Goal: Information Seeking & Learning: Learn about a topic

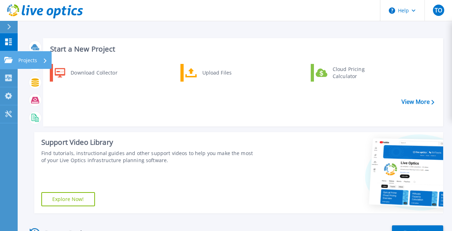
click at [37, 58] on p "Projects" at bounding box center [27, 60] width 19 height 18
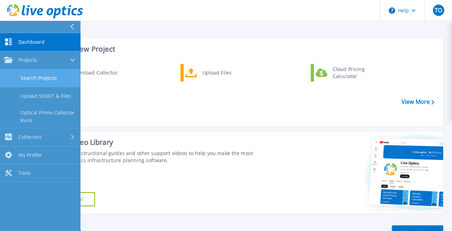
click at [42, 78] on link "Search Projects" at bounding box center [40, 78] width 81 height 18
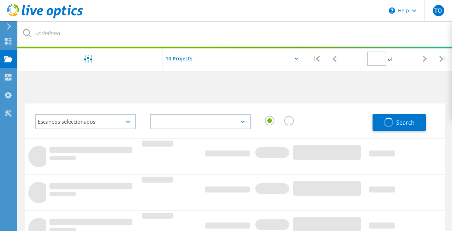
type input "1"
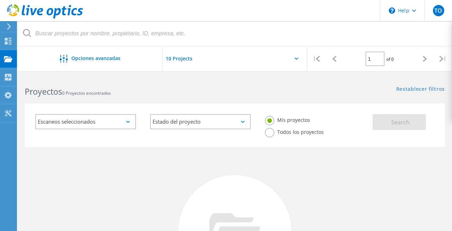
click at [269, 135] on label "Todos los proyectos" at bounding box center [294, 131] width 59 height 7
click at [0, 0] on input "Todos los proyectos" at bounding box center [0, 0] width 0 height 0
click at [402, 118] on span "Search" at bounding box center [400, 122] width 18 height 8
click at [441, 9] on span "TO" at bounding box center [438, 11] width 8 height 6
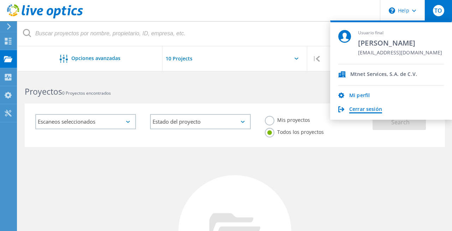
click at [362, 108] on link "Cerrar sesión" at bounding box center [365, 109] width 33 height 7
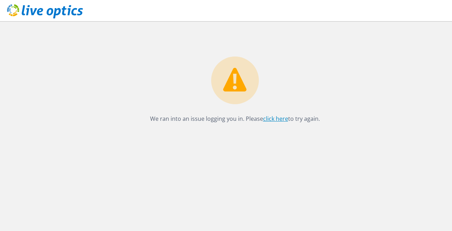
click at [270, 119] on link "click here" at bounding box center [275, 119] width 25 height 8
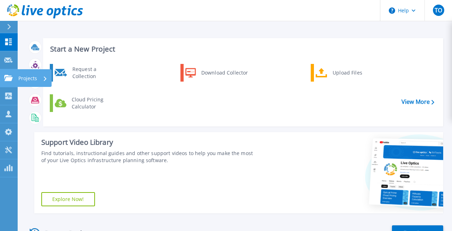
click at [7, 76] on icon at bounding box center [8, 78] width 8 height 6
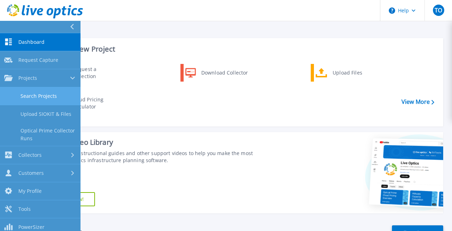
click at [48, 98] on link "Search Projects" at bounding box center [40, 96] width 81 height 18
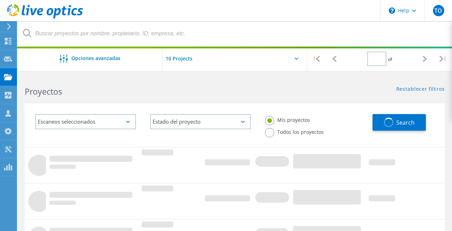
type input "1"
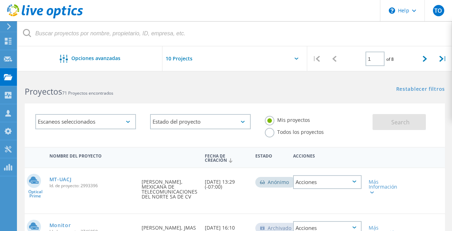
click at [267, 133] on label "Todos los proyectos" at bounding box center [294, 131] width 59 height 7
click at [0, 0] on input "Todos los proyectos" at bounding box center [0, 0] width 0 height 0
click at [405, 120] on span "Search" at bounding box center [400, 122] width 18 height 8
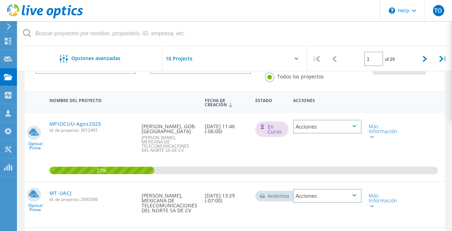
scroll to position [77, 0]
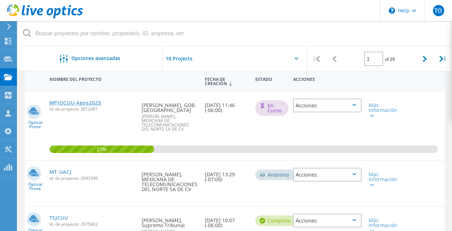
click at [82, 103] on link "MPIOCUU-Agos2025" at bounding box center [75, 102] width 52 height 5
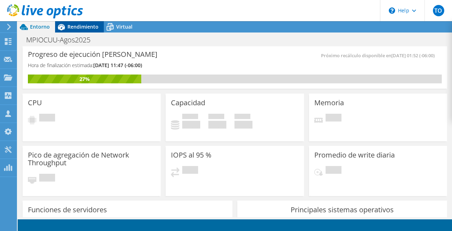
click at [81, 28] on span "Rendimiento" at bounding box center [82, 26] width 31 height 7
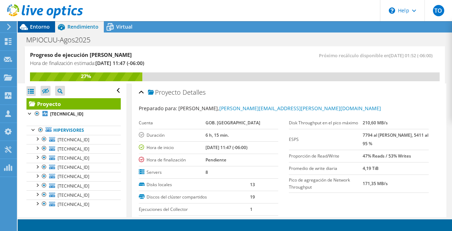
click at [36, 28] on span "Entorno" at bounding box center [40, 26] width 20 height 7
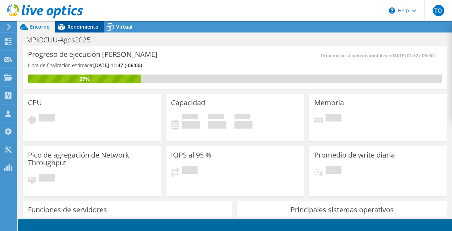
click at [74, 27] on span "Rendimiento" at bounding box center [82, 26] width 31 height 7
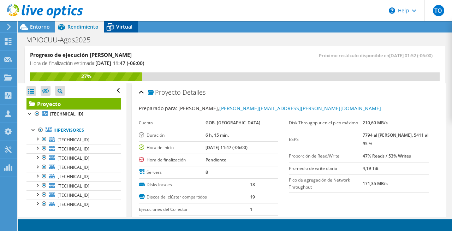
click at [121, 29] on span "Virtual" at bounding box center [124, 26] width 16 height 7
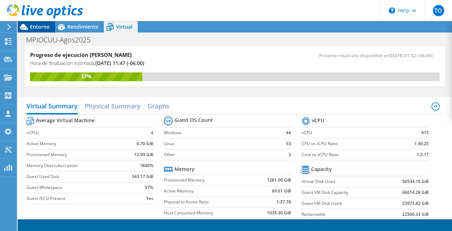
click at [40, 26] on span "Entorno" at bounding box center [40, 26] width 20 height 7
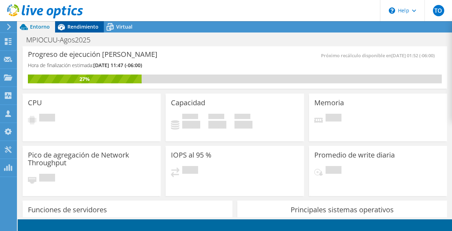
click at [79, 30] on span "Rendimiento" at bounding box center [82, 26] width 31 height 7
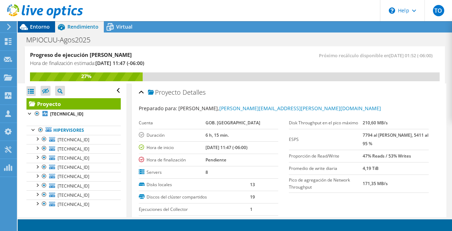
click at [37, 26] on span "Entorno" at bounding box center [40, 26] width 20 height 7
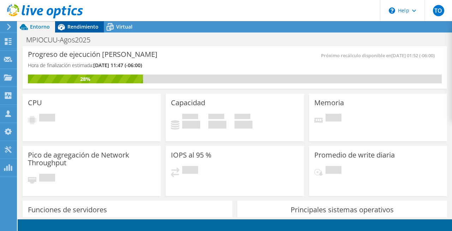
click at [84, 27] on span "Rendimiento" at bounding box center [82, 26] width 31 height 7
